Goal: Task Accomplishment & Management: Use online tool/utility

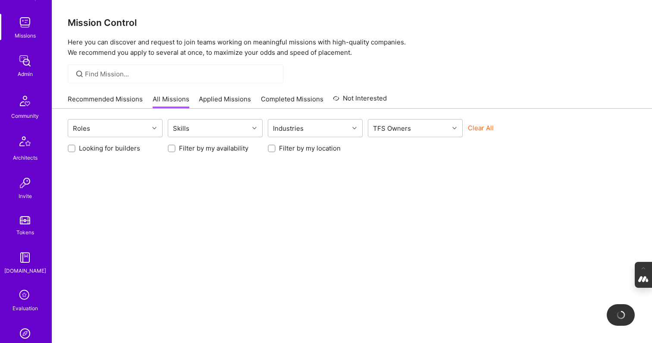
scroll to position [139, 0]
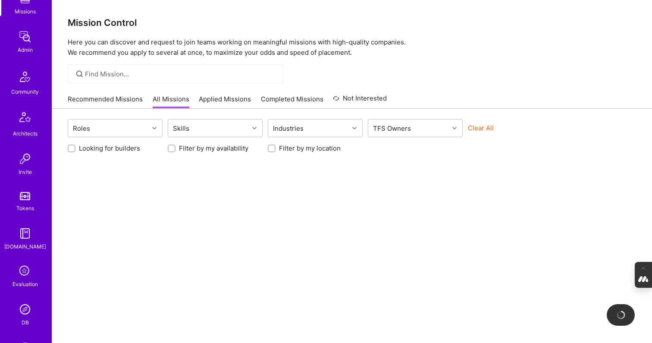
click at [20, 273] on icon at bounding box center [25, 271] width 16 height 16
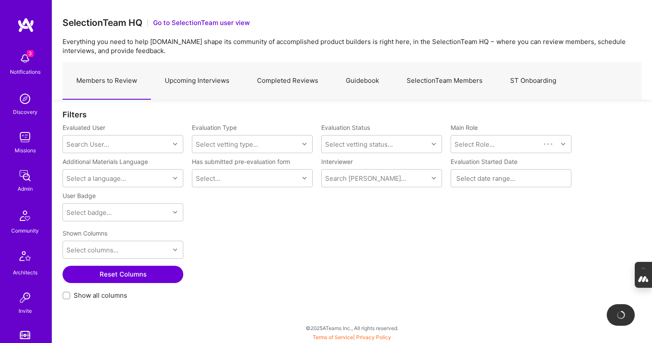
click at [274, 81] on link "Completed Reviews" at bounding box center [287, 81] width 89 height 38
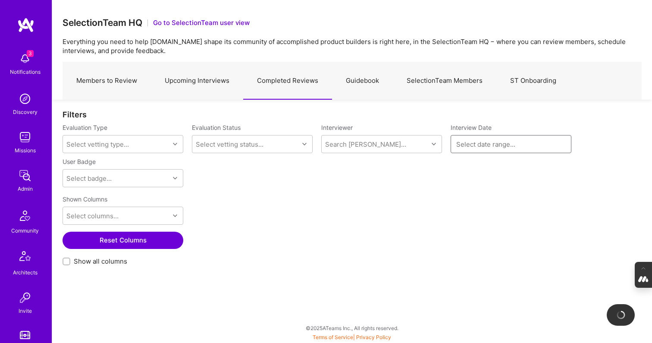
click at [464, 143] on input at bounding box center [510, 144] width 109 height 9
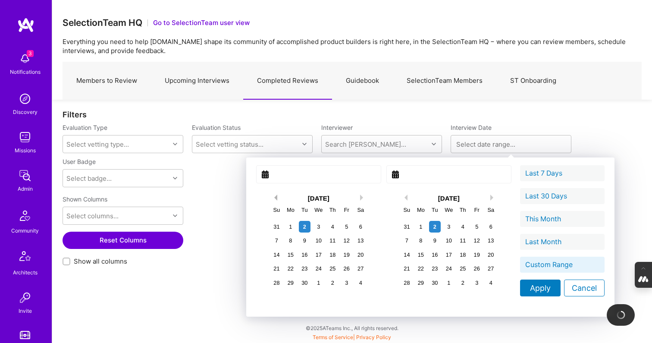
click at [271, 196] on button "Previous Month" at bounding box center [274, 197] width 6 height 6
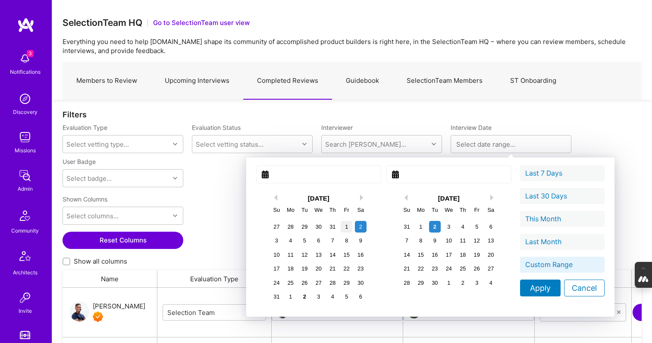
scroll to position [252, 579]
click at [341, 229] on div "1" at bounding box center [347, 227] width 12 height 12
type input "August 01, 2025"
click at [415, 228] on div "1" at bounding box center [421, 227] width 12 height 12
type input "September 01, 2025"
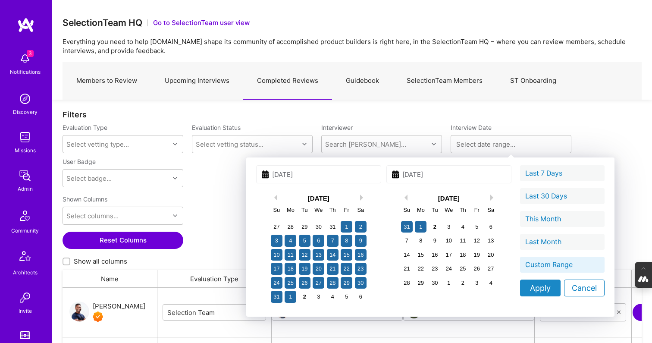
click at [520, 287] on div "Apply" at bounding box center [540, 287] width 41 height 17
type input "[DATE] - [DATE]"
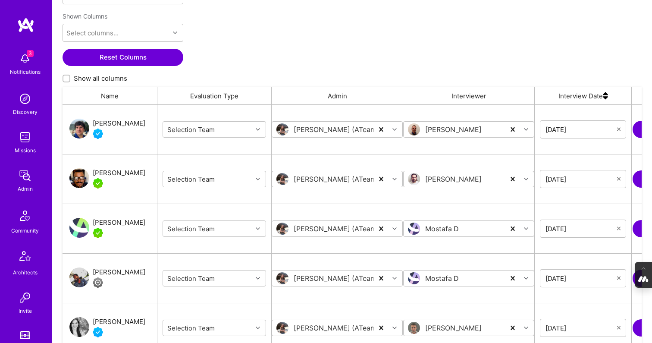
scroll to position [187, 0]
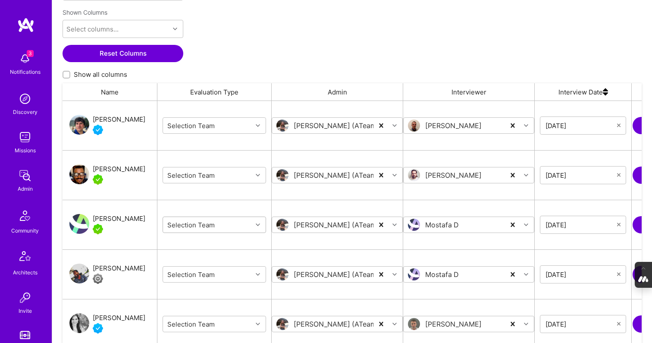
click at [255, 221] on div "grid" at bounding box center [258, 224] width 13 height 11
click at [213, 276] on div "Internal Technical" at bounding box center [214, 278] width 103 height 16
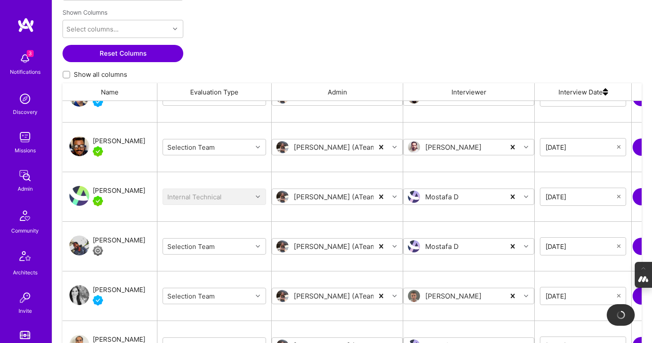
scroll to position [30, 0]
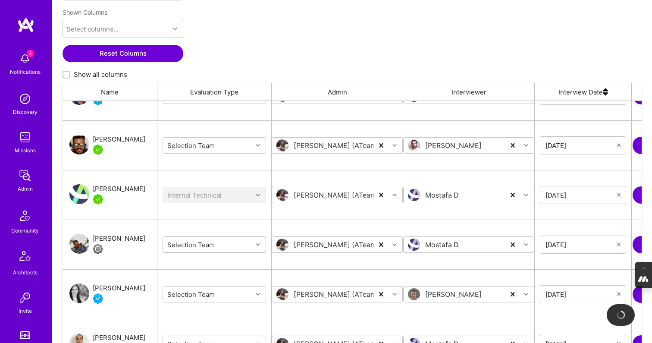
click at [257, 245] on icon "grid" at bounding box center [258, 244] width 4 height 4
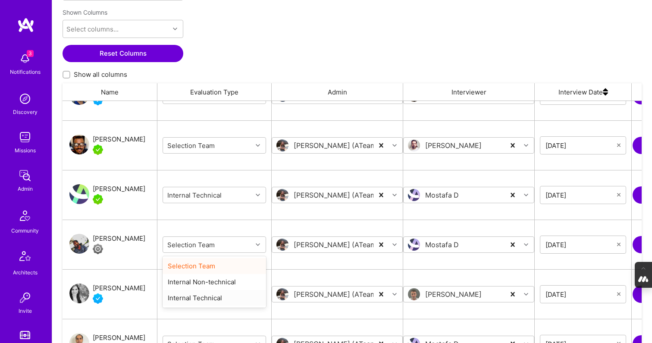
click at [214, 297] on div "Internal Technical" at bounding box center [214, 298] width 103 height 16
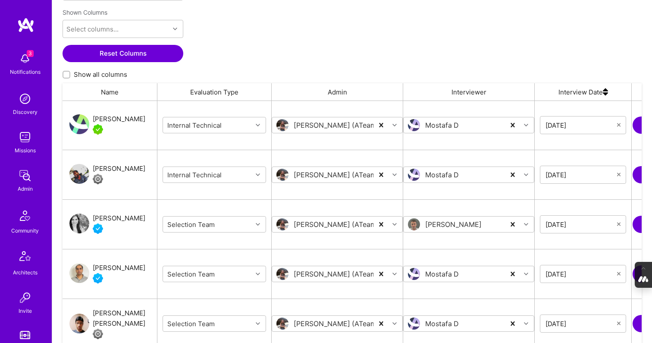
scroll to position [103, 0]
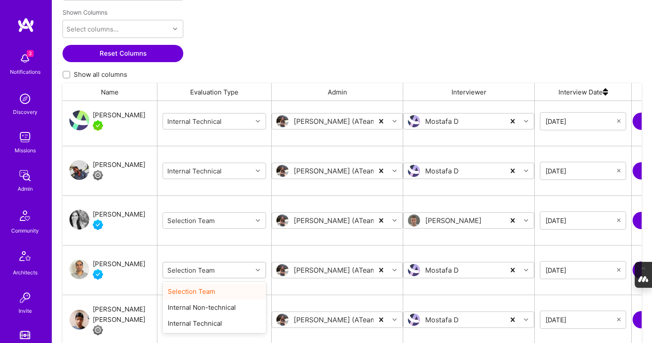
click at [254, 269] on div "grid" at bounding box center [258, 269] width 13 height 11
click at [219, 324] on div "Internal Technical" at bounding box center [214, 323] width 103 height 16
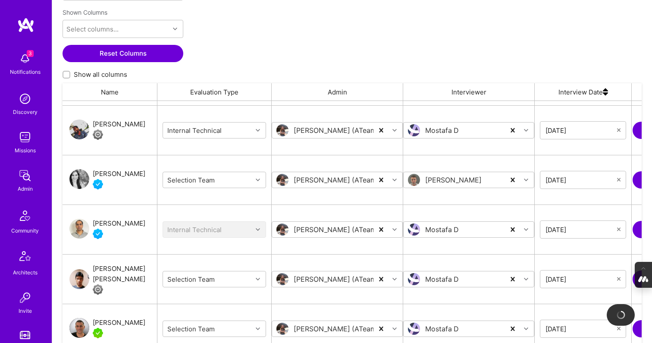
scroll to position [147, 0]
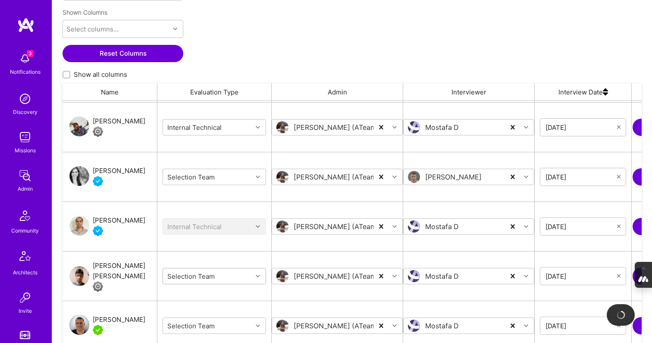
click at [250, 275] on div "Selection Team" at bounding box center [207, 276] width 89 height 14
click at [260, 275] on div "grid" at bounding box center [258, 275] width 13 height 11
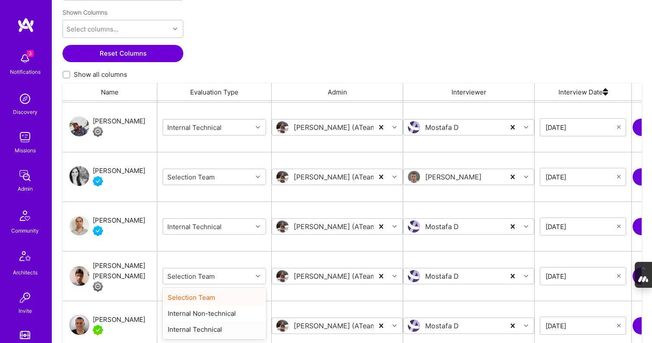
click at [211, 329] on div "Internal Technical" at bounding box center [214, 329] width 103 height 16
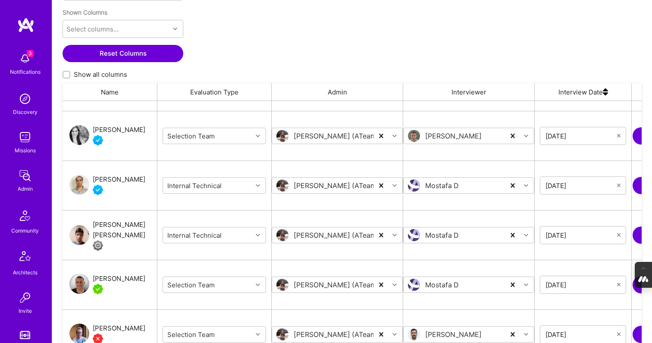
scroll to position [193, 0]
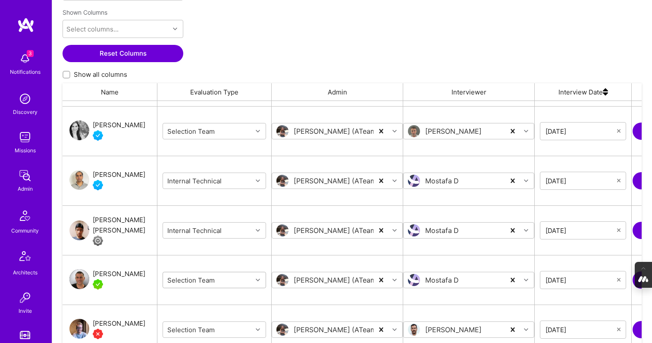
click at [260, 281] on div "grid" at bounding box center [258, 279] width 13 height 11
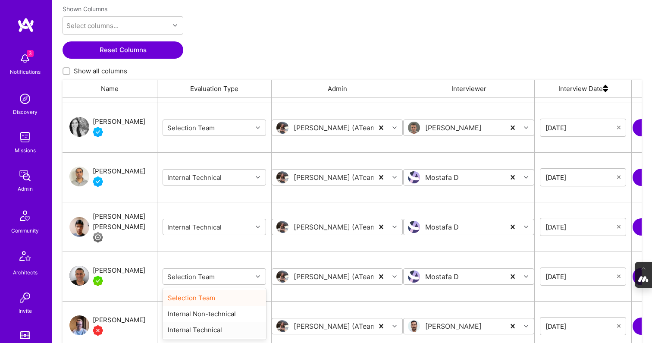
click at [217, 331] on div "Internal Technical" at bounding box center [214, 330] width 103 height 16
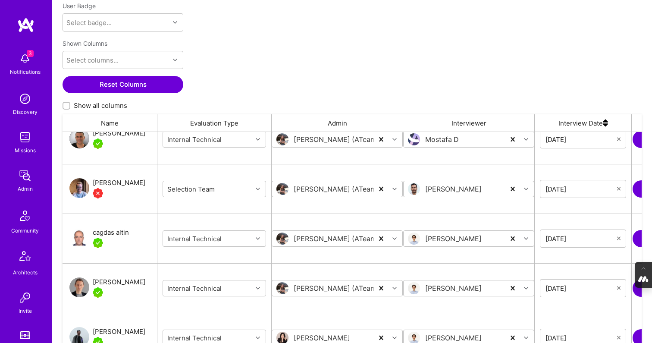
scroll to position [371, 0]
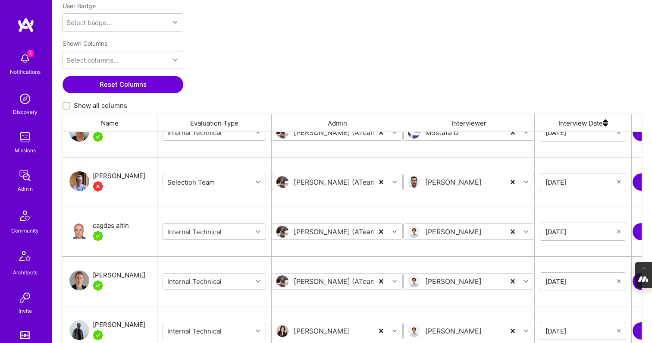
click at [227, 234] on input "grid" at bounding box center [217, 231] width 103 height 9
click at [208, 255] on div "Selection Team" at bounding box center [214, 253] width 103 height 16
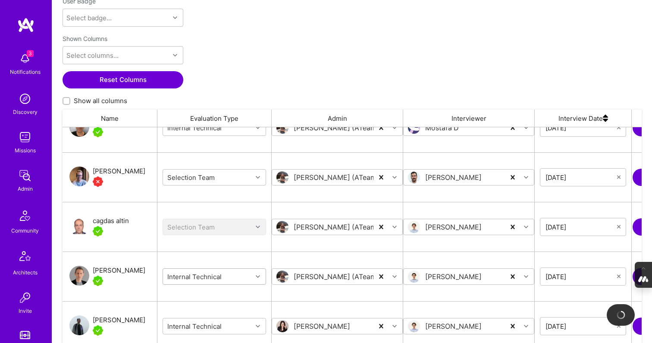
click at [257, 282] on div "grid" at bounding box center [258, 277] width 13 height 16
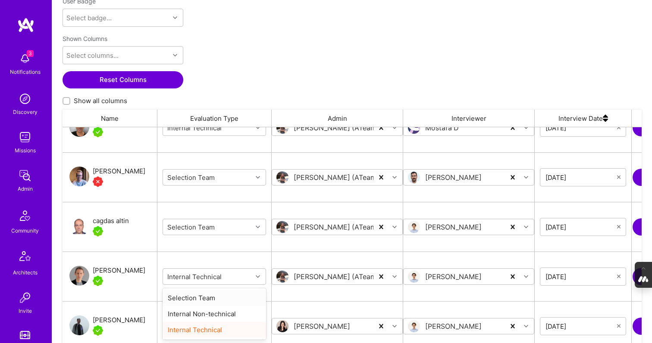
click at [209, 296] on div "Selection Team" at bounding box center [214, 298] width 103 height 16
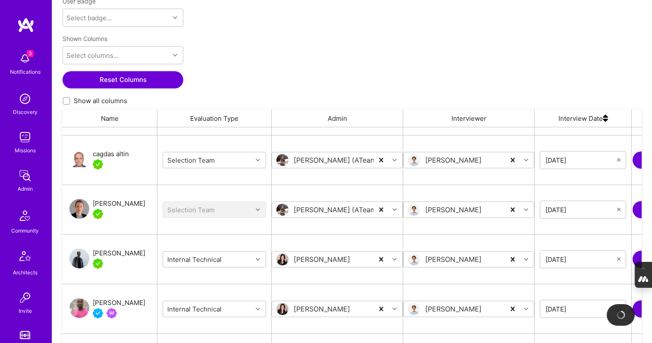
scroll to position [438, 0]
click at [260, 257] on div "grid" at bounding box center [258, 258] width 13 height 11
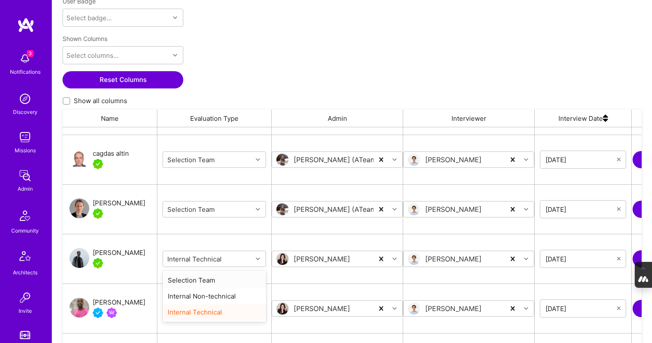
click at [206, 277] on div "Selection Team" at bounding box center [214, 280] width 103 height 16
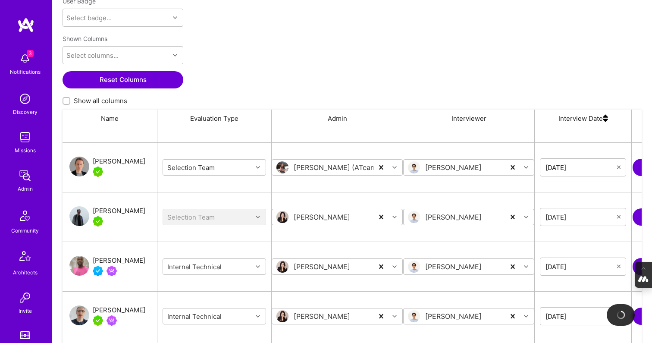
scroll to position [482, 0]
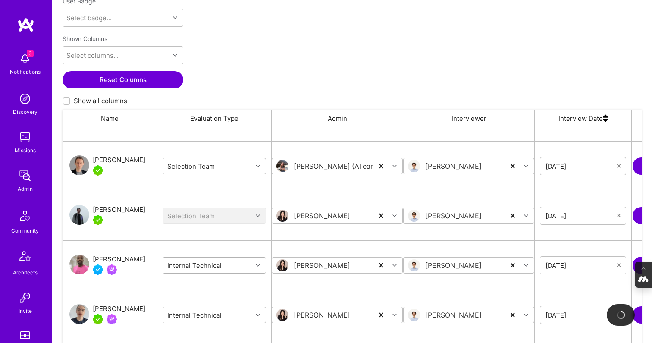
click at [257, 268] on div "grid" at bounding box center [258, 265] width 13 height 11
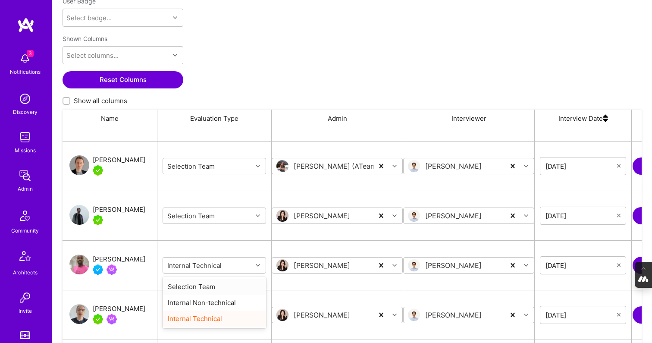
click at [212, 289] on div "Selection Team" at bounding box center [214, 286] width 103 height 16
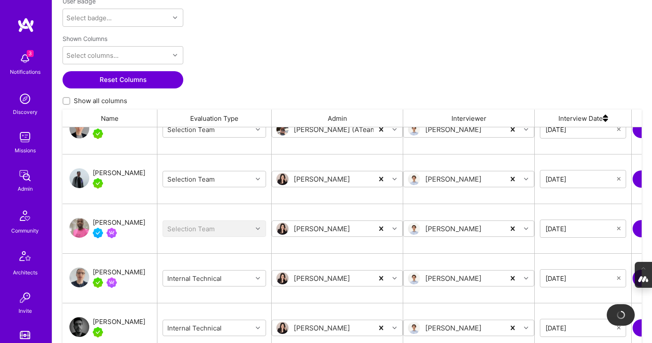
scroll to position [522, 0]
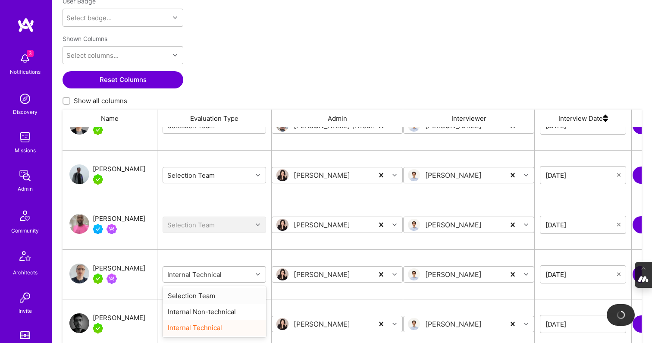
click at [255, 276] on div "grid" at bounding box center [258, 274] width 13 height 11
click at [210, 295] on div "Selection Team" at bounding box center [214, 296] width 103 height 16
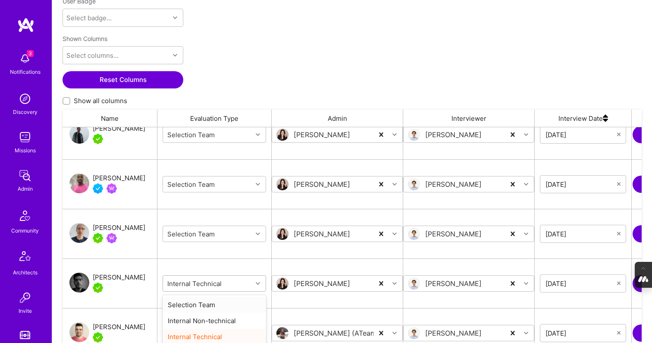
scroll to position [167, 0]
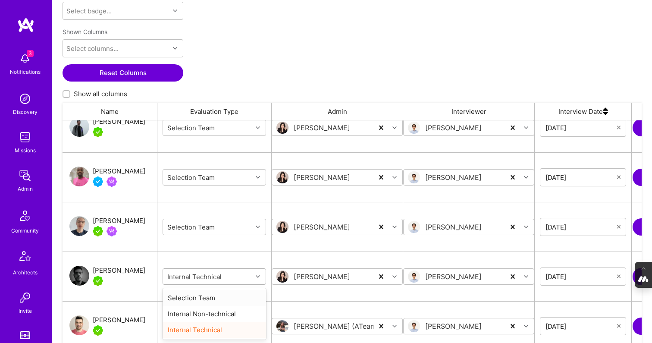
click at [257, 280] on div "grid" at bounding box center [258, 276] width 13 height 11
click at [210, 297] on div "Selection Team" at bounding box center [214, 298] width 103 height 16
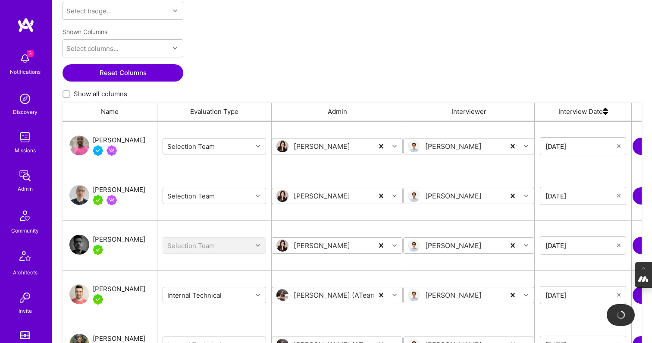
scroll to position [601, 0]
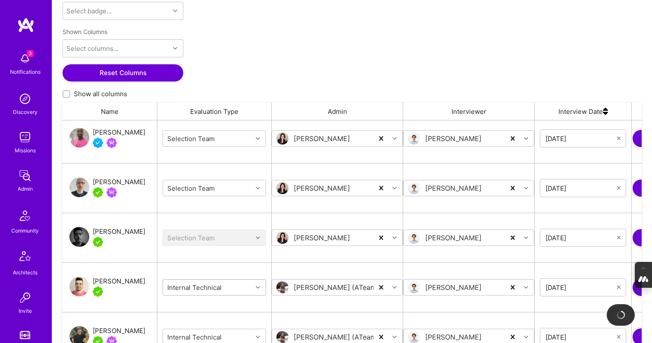
click at [255, 286] on div "Internal Technical" at bounding box center [214, 287] width 103 height 37
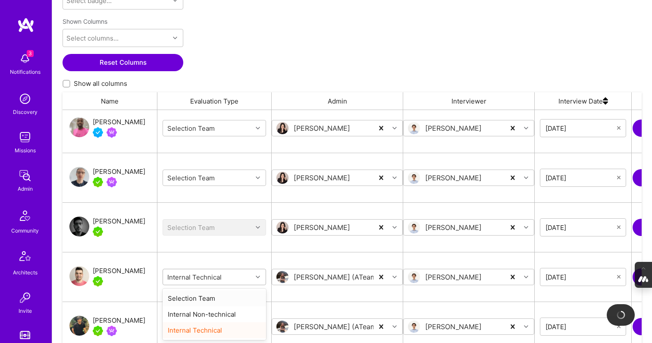
scroll to position [178, 0]
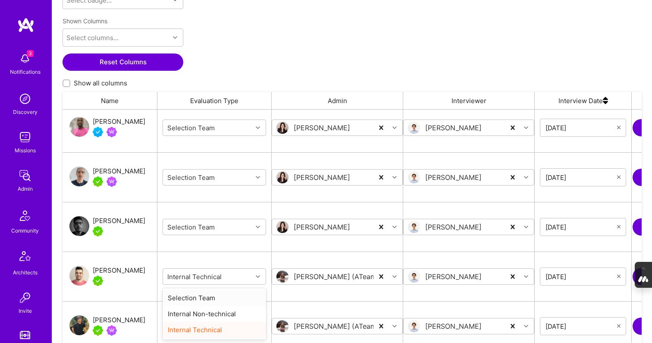
click at [197, 299] on div "Selection Team" at bounding box center [214, 298] width 103 height 16
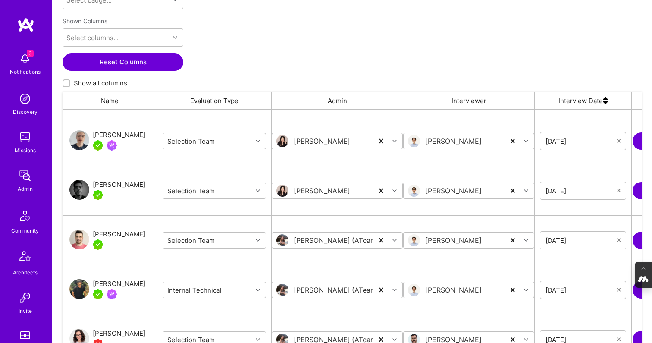
scroll to position [648, 0]
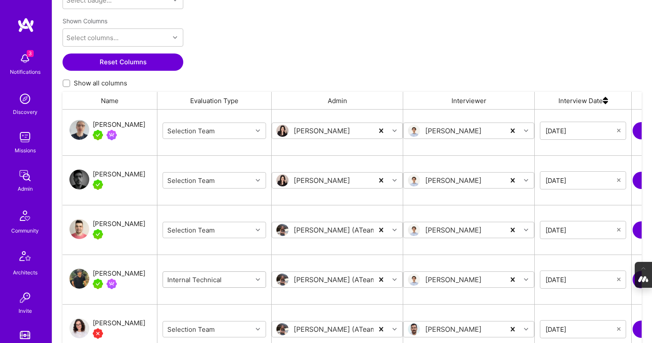
click at [260, 276] on div "grid" at bounding box center [258, 279] width 13 height 11
click at [206, 299] on div "Selection Team" at bounding box center [214, 301] width 103 height 16
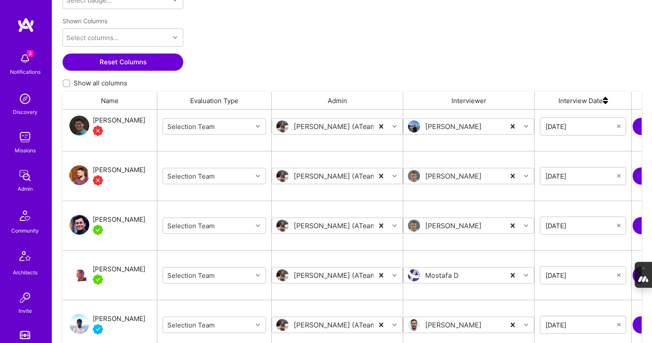
scroll to position [1000, 0]
click at [256, 275] on icon "grid" at bounding box center [258, 274] width 4 height 4
click at [205, 328] on div "Internal Technical" at bounding box center [214, 328] width 103 height 16
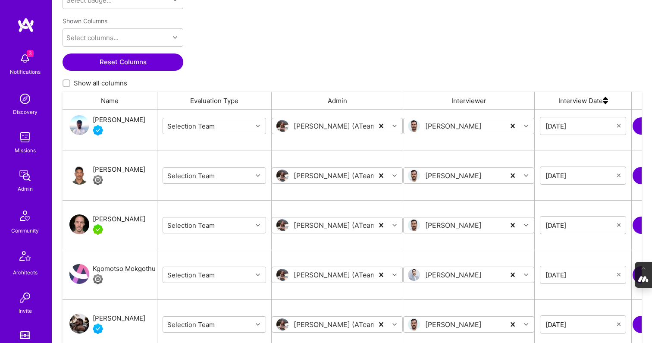
scroll to position [1201, 0]
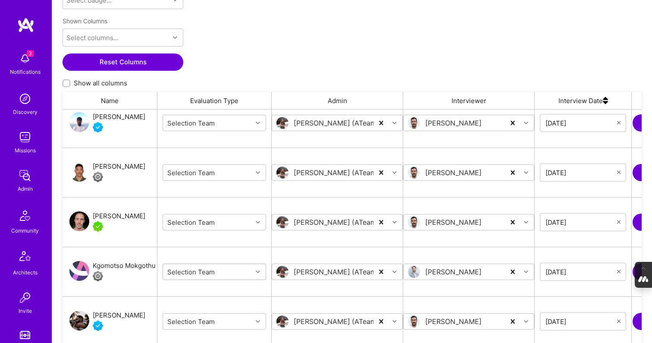
click at [246, 270] on div "Selection Team" at bounding box center [207, 272] width 89 height 14
click at [255, 272] on div "grid" at bounding box center [258, 271] width 13 height 11
click at [210, 324] on div "Internal Technical" at bounding box center [214, 325] width 103 height 16
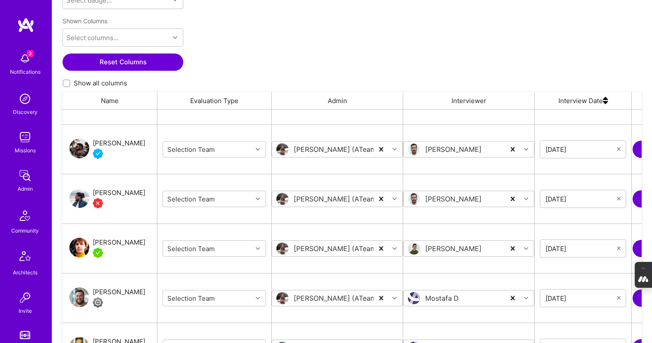
scroll to position [1374, 0]
click at [252, 298] on div "Selection Team" at bounding box center [207, 297] width 89 height 14
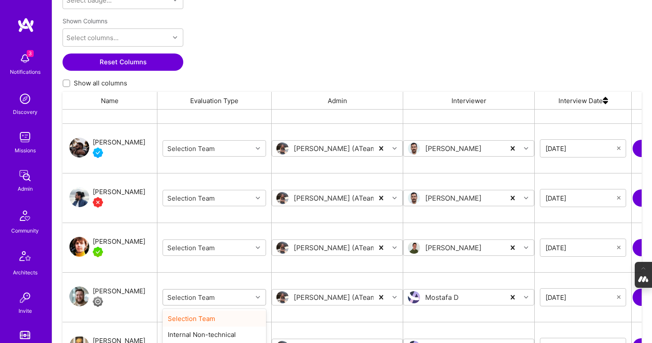
scroll to position [199, 0]
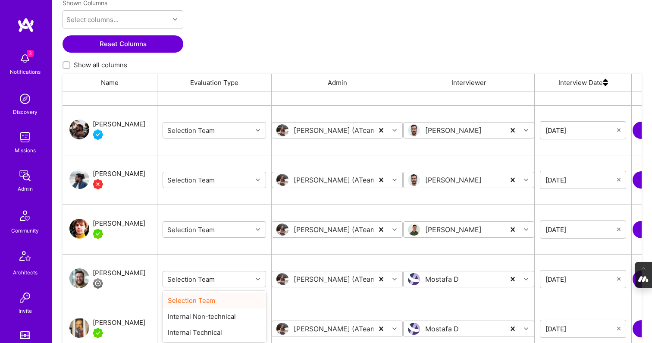
click at [258, 296] on body "3 3 Notifications Discovery Missions Admin Community Architects Invite Tokens A…" at bounding box center [326, 99] width 652 height 590
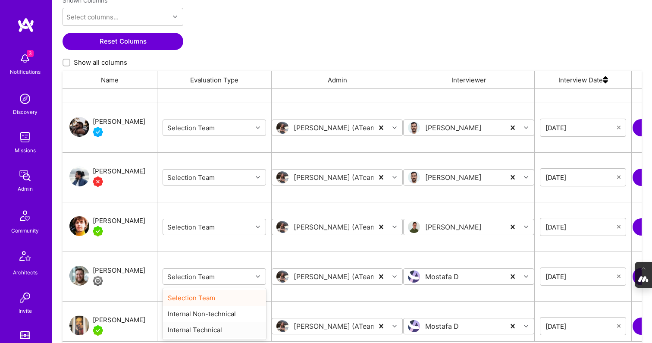
click at [214, 330] on div "Internal Technical" at bounding box center [214, 330] width 103 height 16
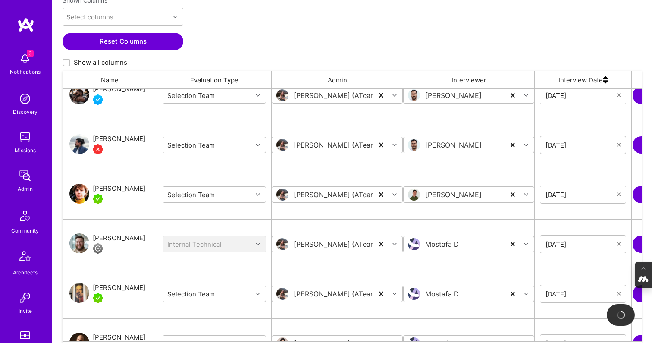
scroll to position [1416, 0]
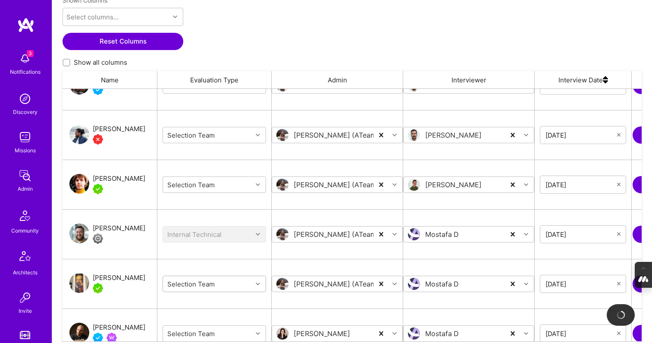
click at [257, 282] on div "grid" at bounding box center [258, 283] width 13 height 11
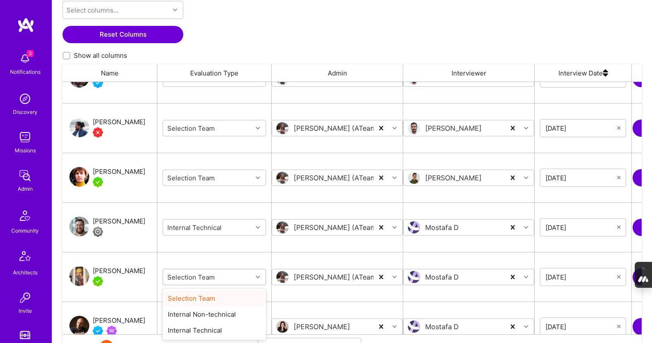
scroll to position [206, 0]
click at [210, 329] on div "Internal Technical" at bounding box center [214, 330] width 103 height 16
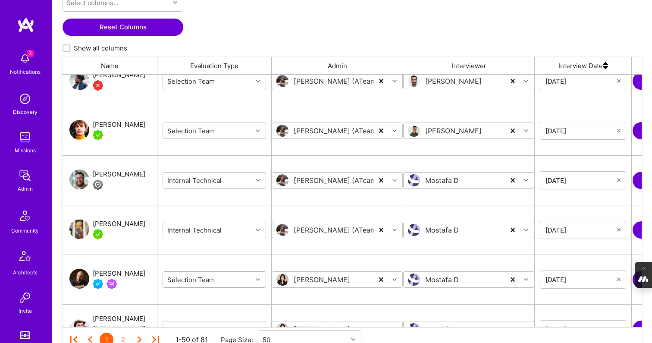
scroll to position [216, 0]
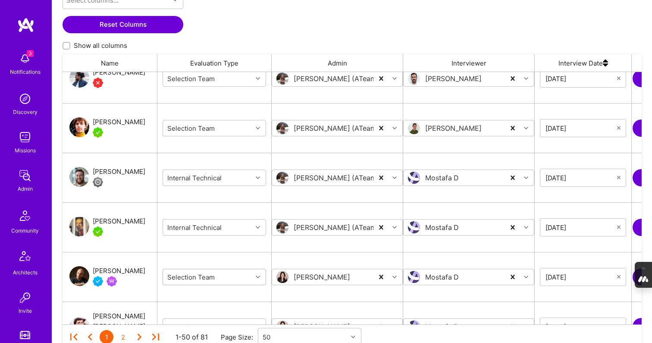
click at [260, 287] on div "Selection Team" at bounding box center [214, 276] width 103 height 37
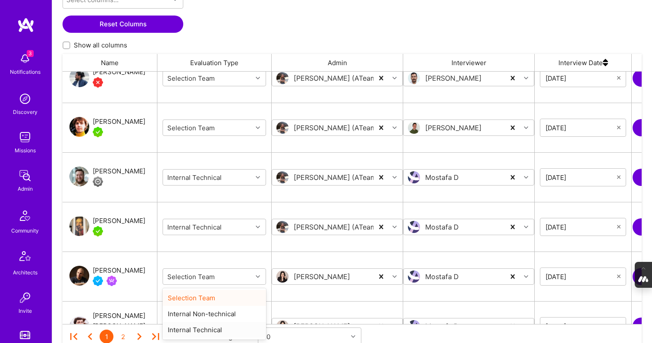
click at [221, 330] on div "Internal Technical" at bounding box center [214, 330] width 103 height 16
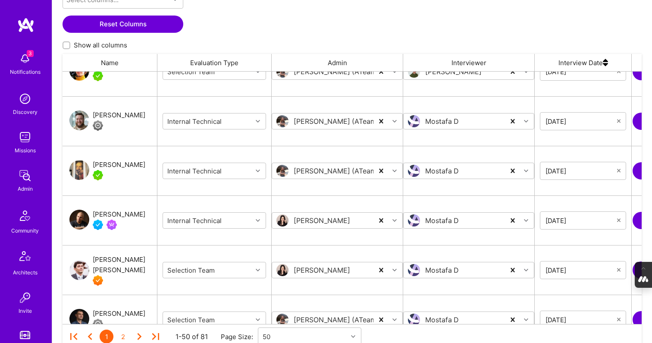
scroll to position [1523, 0]
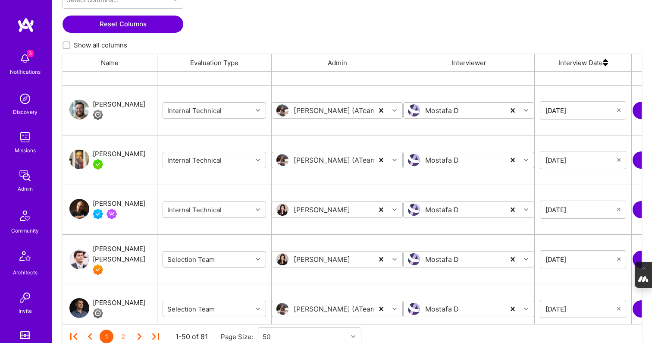
click at [257, 260] on icon "grid" at bounding box center [258, 259] width 4 height 4
click at [213, 313] on div "Internal Technical" at bounding box center [214, 312] width 103 height 16
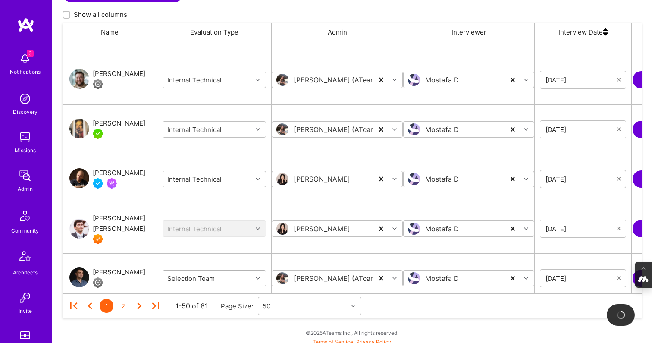
click at [258, 308] on body "3 3 Notifications Discovery Missions Admin Community Architects Invite Tokens A…" at bounding box center [326, 48] width 652 height 590
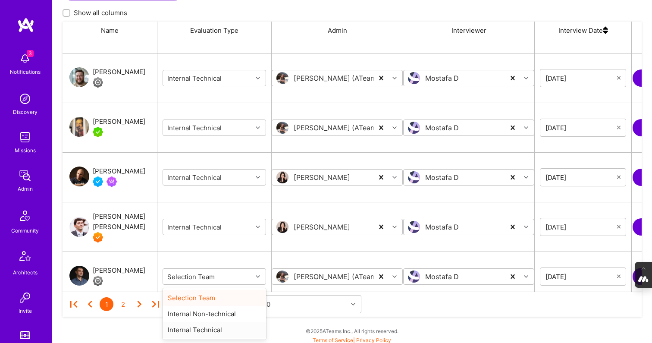
click at [218, 331] on div "Internal Technical" at bounding box center [214, 330] width 103 height 16
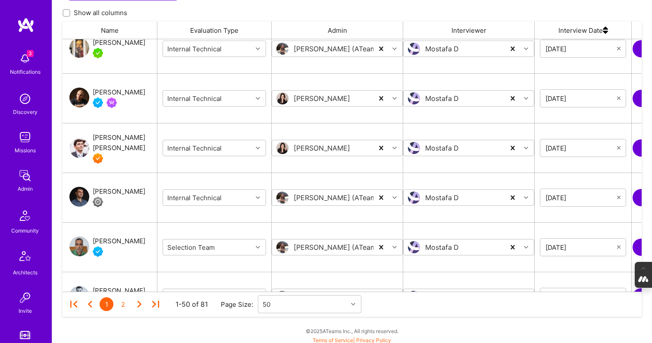
scroll to position [1602, 0]
click at [257, 246] on icon "grid" at bounding box center [258, 246] width 4 height 4
click at [216, 302] on div "Internal Technical" at bounding box center [214, 300] width 103 height 16
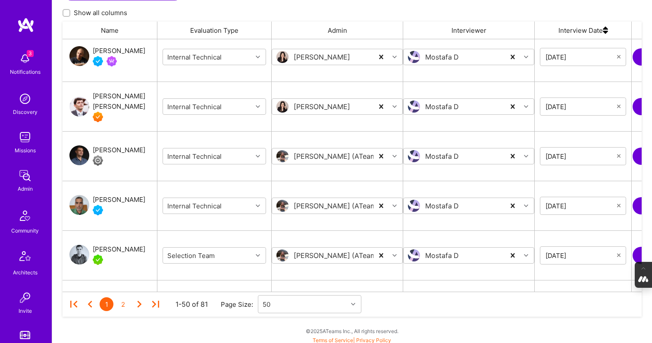
scroll to position [1658, 0]
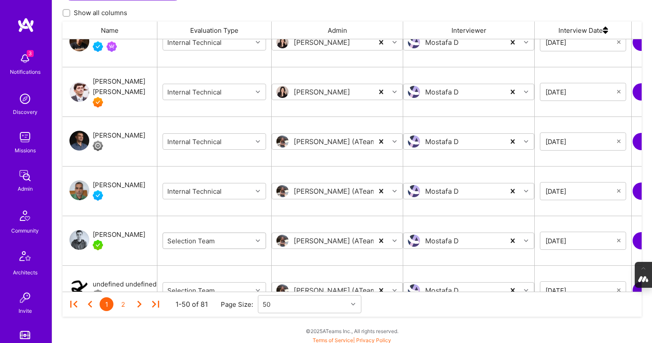
click at [257, 239] on icon "grid" at bounding box center [258, 240] width 4 height 4
click at [215, 292] on div "Internal Technical" at bounding box center [214, 294] width 103 height 16
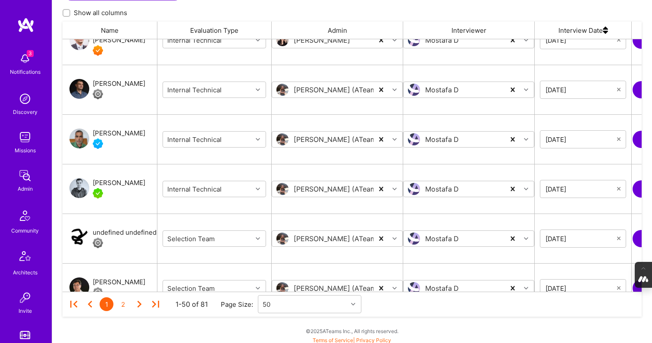
scroll to position [1712, 0]
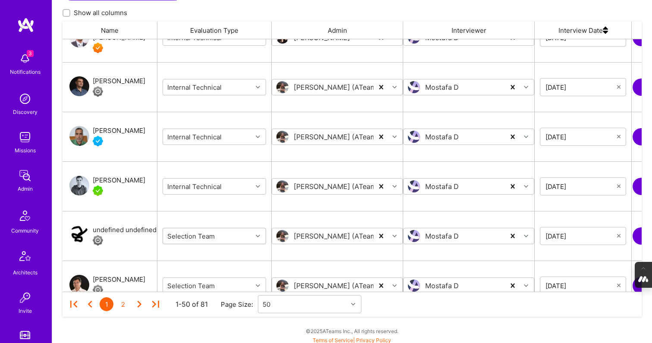
click at [256, 235] on icon "grid" at bounding box center [258, 236] width 4 height 4
click at [214, 287] on div "Internal Technical" at bounding box center [214, 289] width 103 height 16
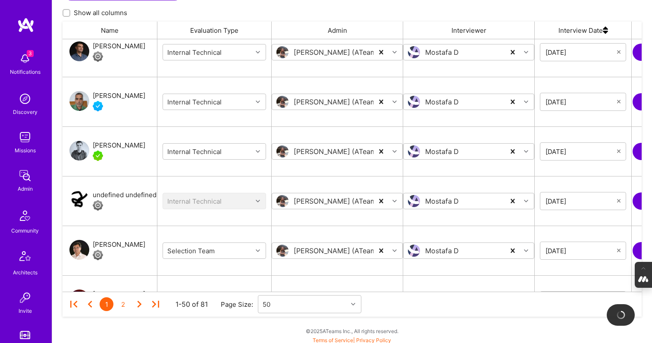
scroll to position [1757, 0]
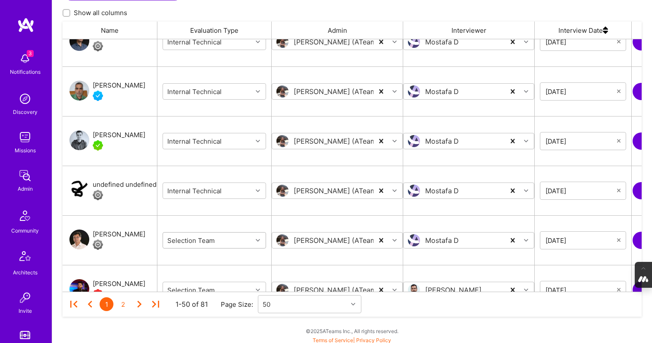
click at [253, 244] on div "grid" at bounding box center [258, 240] width 13 height 11
click at [218, 295] on div "Internal Technical" at bounding box center [214, 293] width 103 height 16
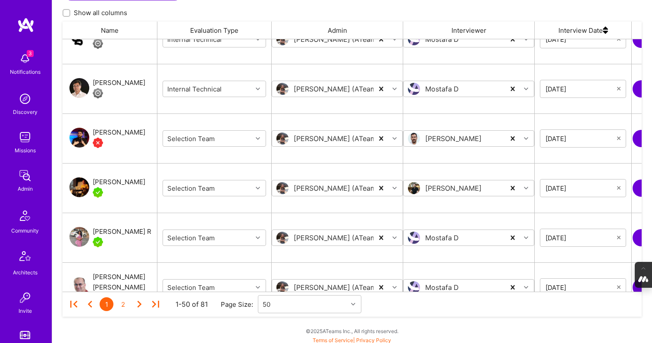
scroll to position [1913, 0]
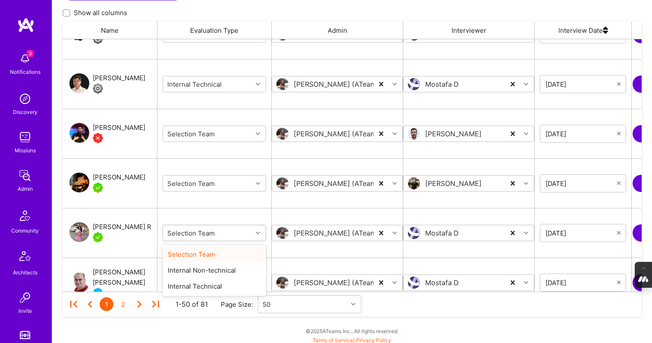
click at [255, 229] on div "grid" at bounding box center [258, 232] width 13 height 11
click at [211, 285] on div "Internal Technical" at bounding box center [214, 286] width 103 height 16
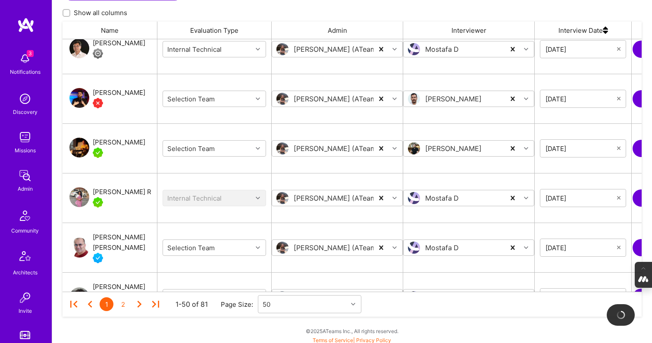
scroll to position [1953, 0]
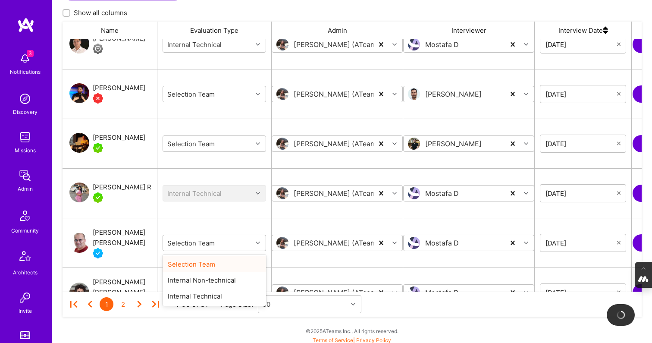
click at [260, 241] on div "grid" at bounding box center [258, 242] width 13 height 11
click at [212, 294] on div "Internal Technical" at bounding box center [214, 296] width 103 height 16
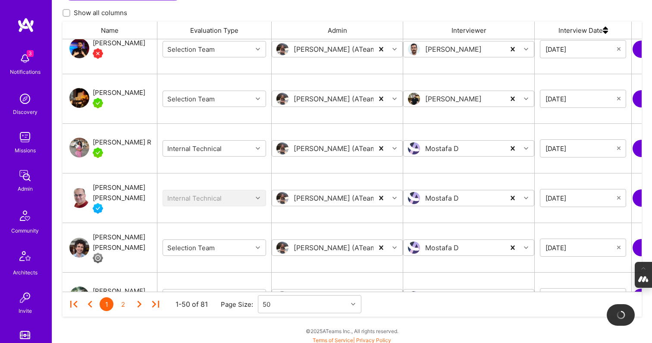
scroll to position [2002, 0]
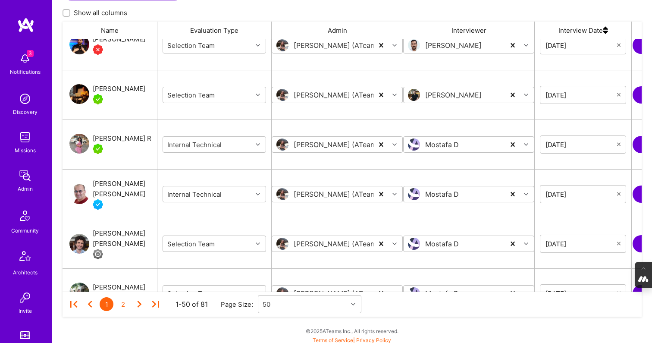
click at [255, 247] on div "grid" at bounding box center [258, 243] width 13 height 11
click at [213, 299] on div "Internal Technical" at bounding box center [214, 297] width 103 height 16
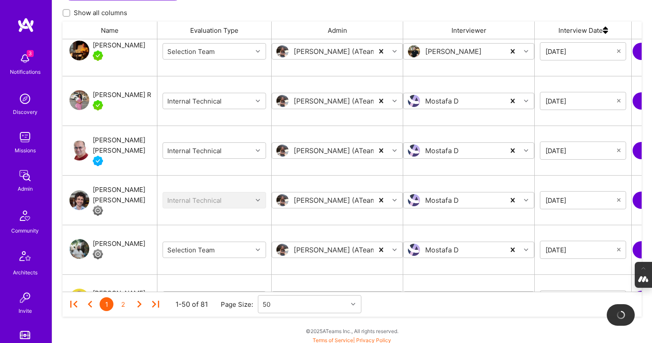
scroll to position [2049, 0]
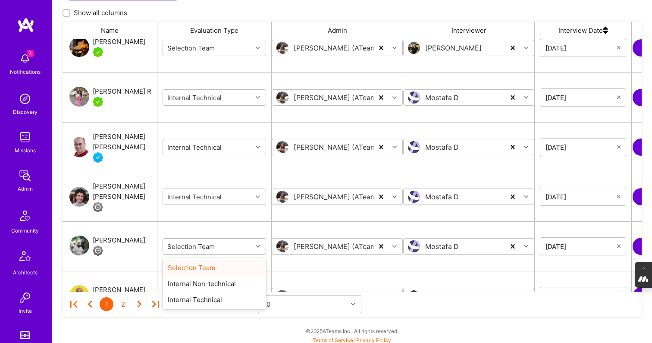
click at [257, 246] on icon "grid" at bounding box center [258, 246] width 4 height 4
click at [213, 300] on div "Internal Technical" at bounding box center [214, 299] width 103 height 16
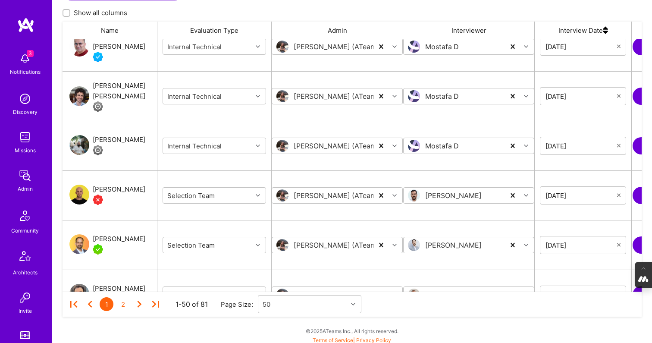
scroll to position [2150, 0]
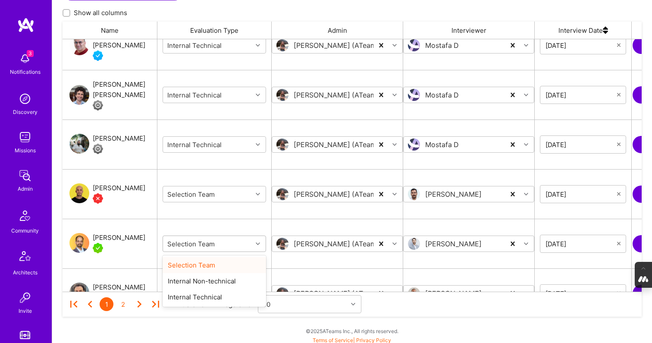
click at [256, 244] on icon "grid" at bounding box center [258, 243] width 4 height 4
click at [210, 297] on div "Internal Technical" at bounding box center [214, 297] width 103 height 16
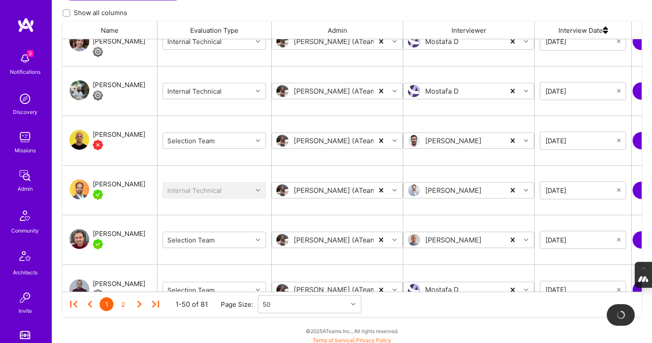
scroll to position [2227, 0]
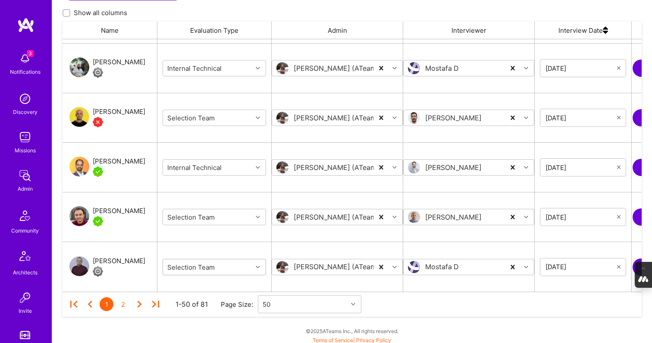
click at [254, 265] on div "grid" at bounding box center [258, 266] width 13 height 11
click at [216, 321] on div "Internal Technical" at bounding box center [214, 320] width 103 height 16
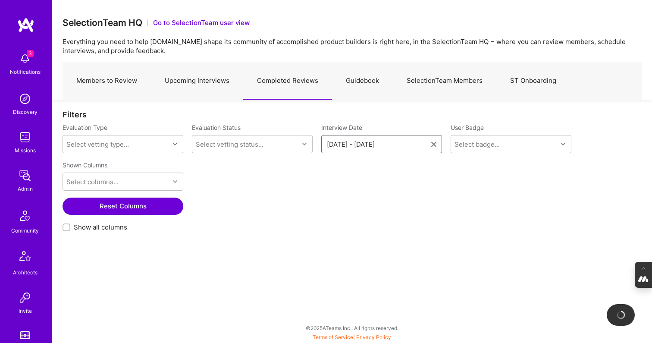
click at [381, 140] on input "[DATE] - [DATE]" at bounding box center [379, 144] width 104 height 9
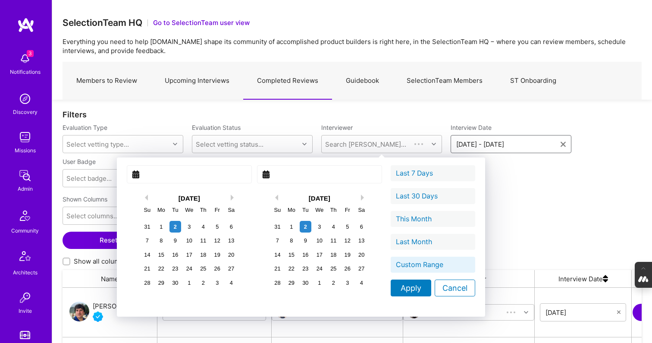
scroll to position [252, 579]
click at [142, 197] on button "Previous Month" at bounding box center [145, 197] width 6 height 6
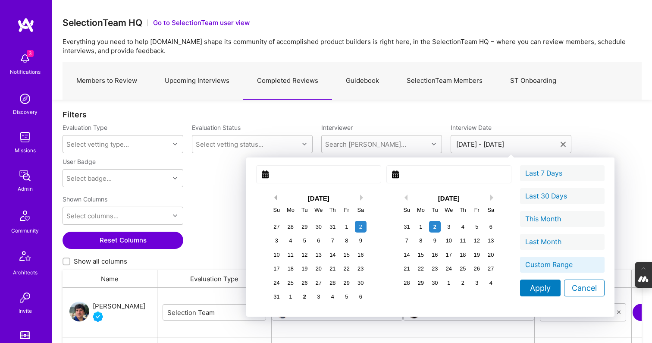
click at [136, 197] on div "Shown Columns" at bounding box center [123, 201] width 121 height 12
click at [271, 195] on button "Previous Month" at bounding box center [274, 197] width 6 height 6
click at [299, 226] on div "1" at bounding box center [305, 227] width 12 height 12
type input "[DATE]"
click at [401, 199] on button "Previous Month" at bounding box center [404, 197] width 6 height 6
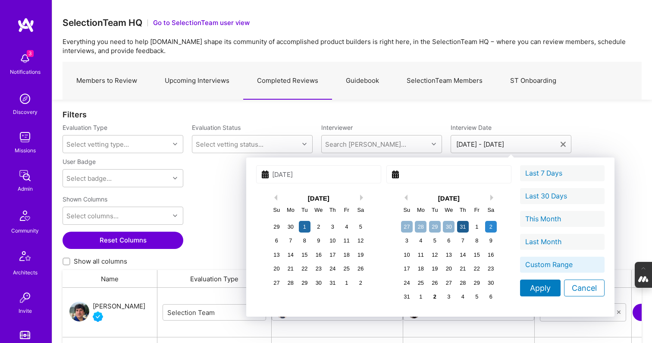
click at [457, 228] on div "31" at bounding box center [463, 227] width 12 height 12
type input "[DATE]"
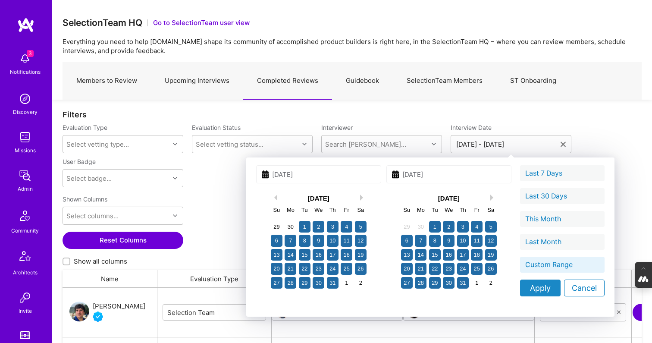
click at [520, 291] on div "Apply" at bounding box center [540, 287] width 41 height 17
type input "[DATE] - [DATE]"
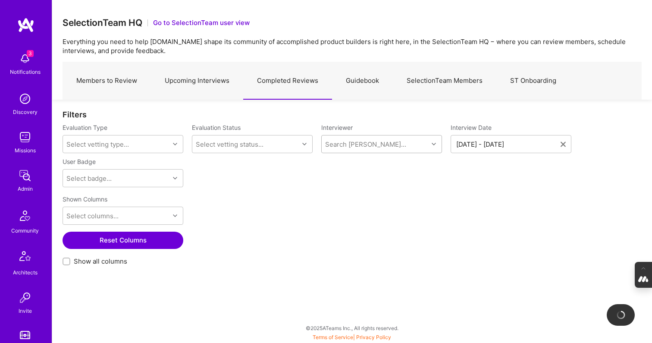
click at [371, 142] on div "Search [PERSON_NAME]..." at bounding box center [365, 144] width 81 height 9
type input "[PERSON_NAME]"
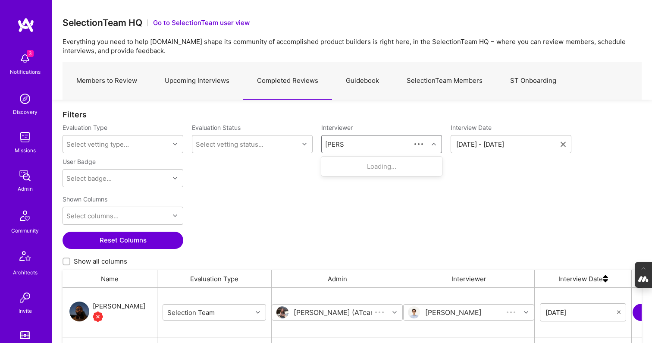
scroll to position [252, 579]
click at [391, 167] on div "[PERSON_NAME]" at bounding box center [377, 166] width 56 height 9
